Goal: Information Seeking & Learning: Learn about a topic

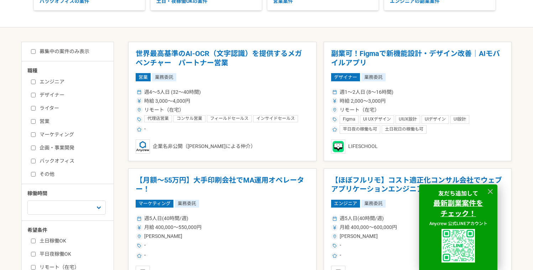
scroll to position [146, 0]
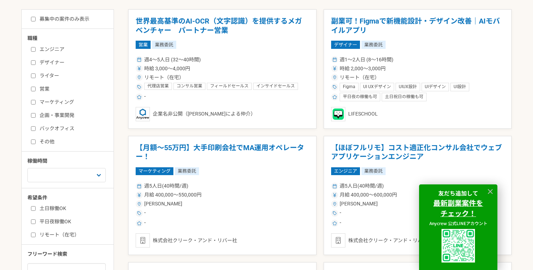
click at [63, 100] on label "マーケティング" at bounding box center [72, 101] width 82 height 7
click at [36, 100] on input "マーケティング" at bounding box center [33, 102] width 5 height 5
checkbox input "true"
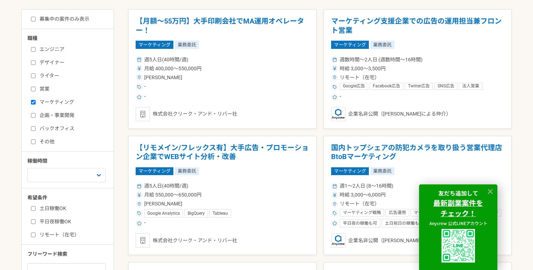
click at [56, 112] on label "企画・事業開発" at bounding box center [72, 115] width 82 height 7
click at [36, 113] on input "企画・事業開発" at bounding box center [33, 115] width 5 height 5
checkbox input "true"
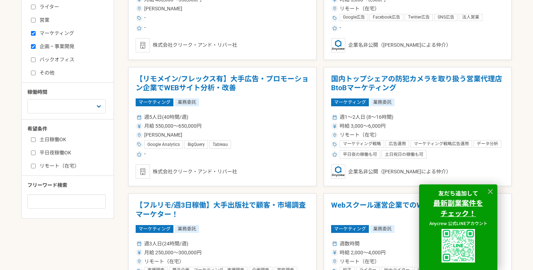
scroll to position [358, 0]
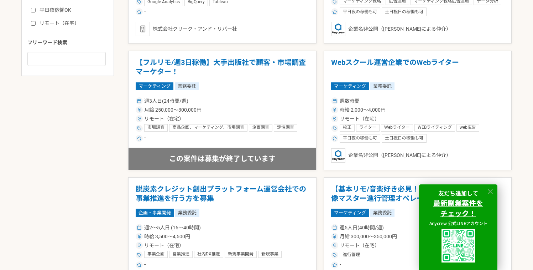
click at [491, 192] on icon at bounding box center [491, 191] width 8 height 8
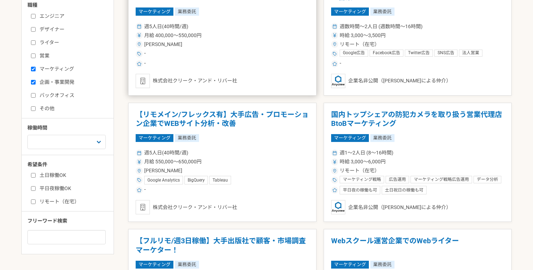
scroll to position [165, 0]
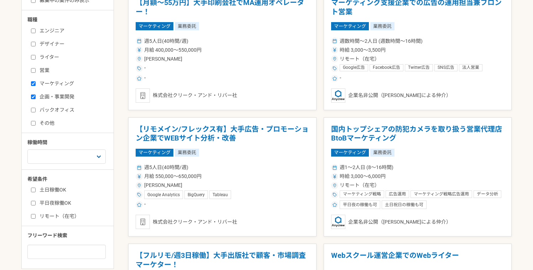
click at [64, 84] on label "マーケティング" at bounding box center [72, 83] width 82 height 7
click at [36, 84] on input "マーケティング" at bounding box center [33, 83] width 5 height 5
checkbox input "false"
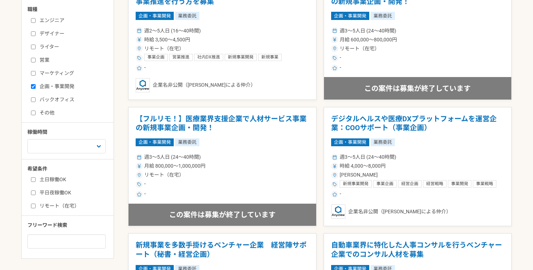
scroll to position [184, 0]
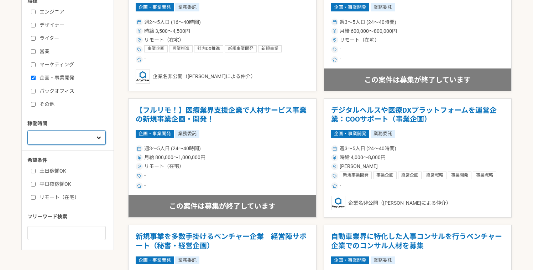
click at [56, 138] on select "週1人日（8時間）以下 週2人日（16時間）以下 週3人日（24時間）以下 週4人日（32時間）以下 週5人日（40時間）以下" at bounding box center [66, 137] width 78 height 14
click at [27, 130] on select "週1人日（8時間）以下 週2人日（16時間）以下 週3人日（24時間）以下 週4人日（32時間）以下 週5人日（40時間）以下" at bounding box center [66, 137] width 78 height 14
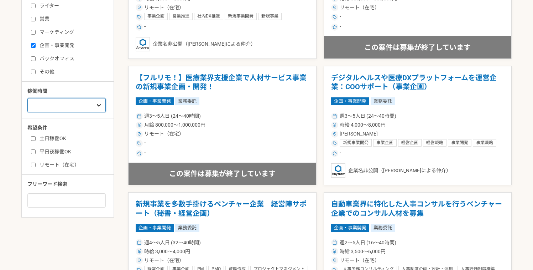
scroll to position [221, 0]
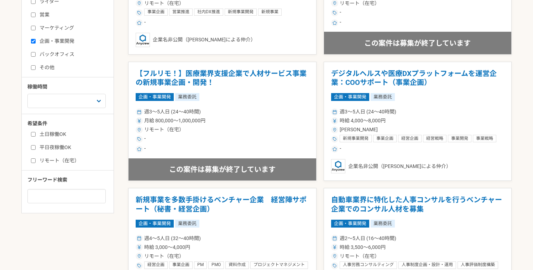
click at [36, 160] on label "リモート（在宅）" at bounding box center [72, 160] width 82 height 7
click at [36, 160] on input "リモート（在宅）" at bounding box center [33, 160] width 5 height 5
checkbox input "true"
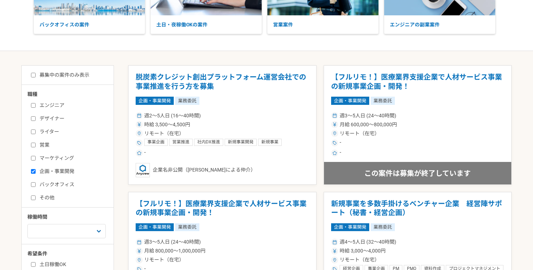
scroll to position [88, 0]
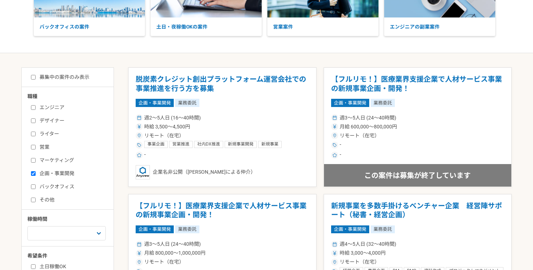
click at [32, 78] on input "募集中の案件のみ表示" at bounding box center [33, 77] width 5 height 5
checkbox input "true"
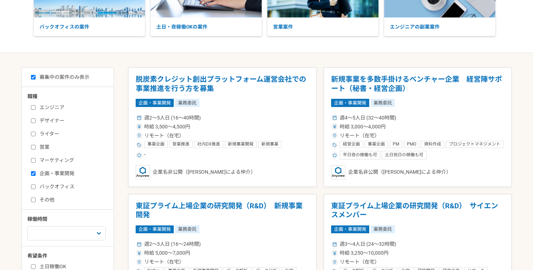
click at [47, 116] on div "エンジニア デザイナー ライター 営業 マーケティング 企画・事業開発 バックオフィス その他" at bounding box center [70, 152] width 86 height 102
click at [42, 119] on label "デザイナー" at bounding box center [72, 120] width 82 height 7
click at [36, 119] on input "デザイナー" at bounding box center [33, 120] width 5 height 5
checkbox input "true"
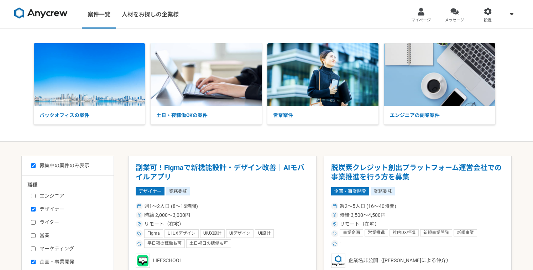
click at [61, 13] on img at bounding box center [40, 12] width 53 height 11
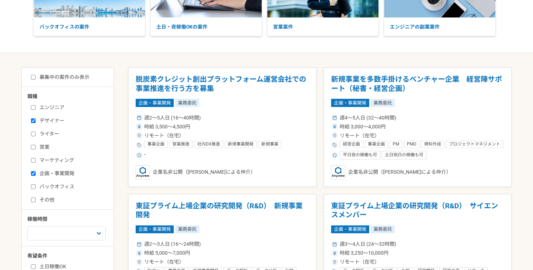
checkbox input "false"
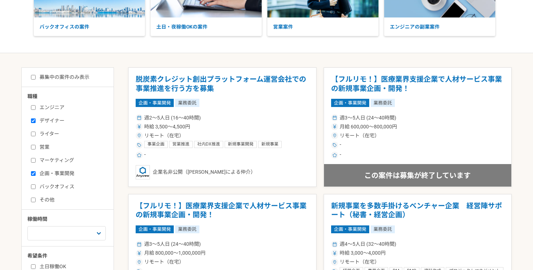
scroll to position [221, 0]
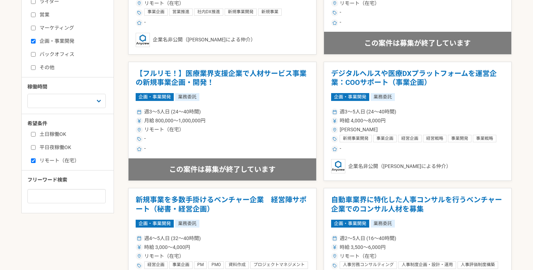
scroll to position [165, 0]
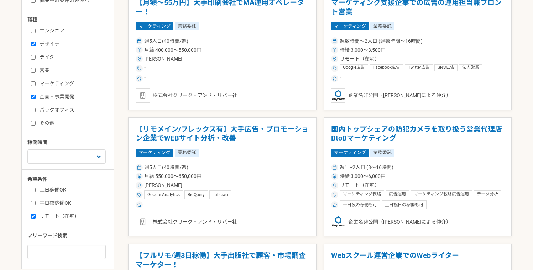
scroll to position [146, 0]
